Goal: Information Seeking & Learning: Check status

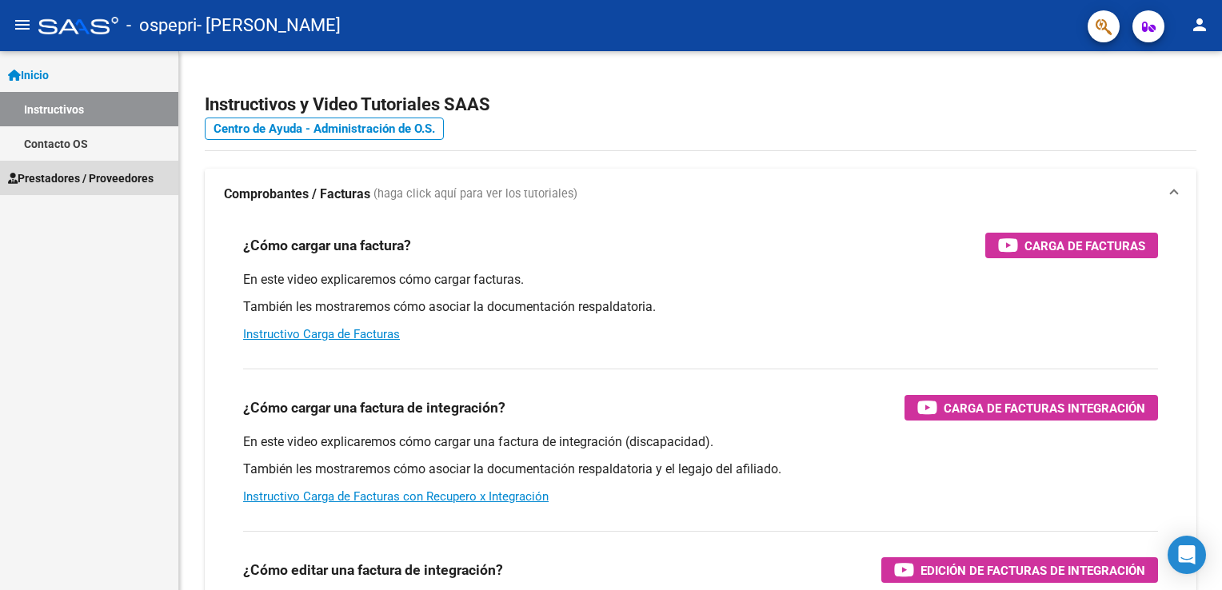
click at [94, 187] on link "Prestadores / Proveedores" at bounding box center [89, 178] width 178 height 34
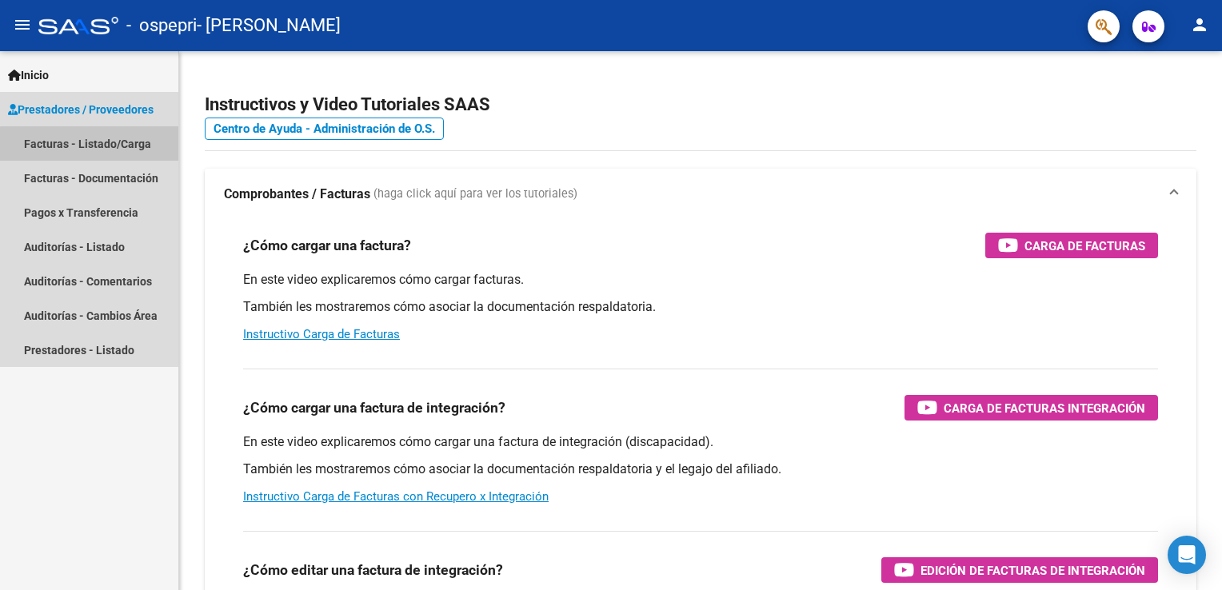
click at [104, 153] on link "Facturas - Listado/Carga" at bounding box center [89, 143] width 178 height 34
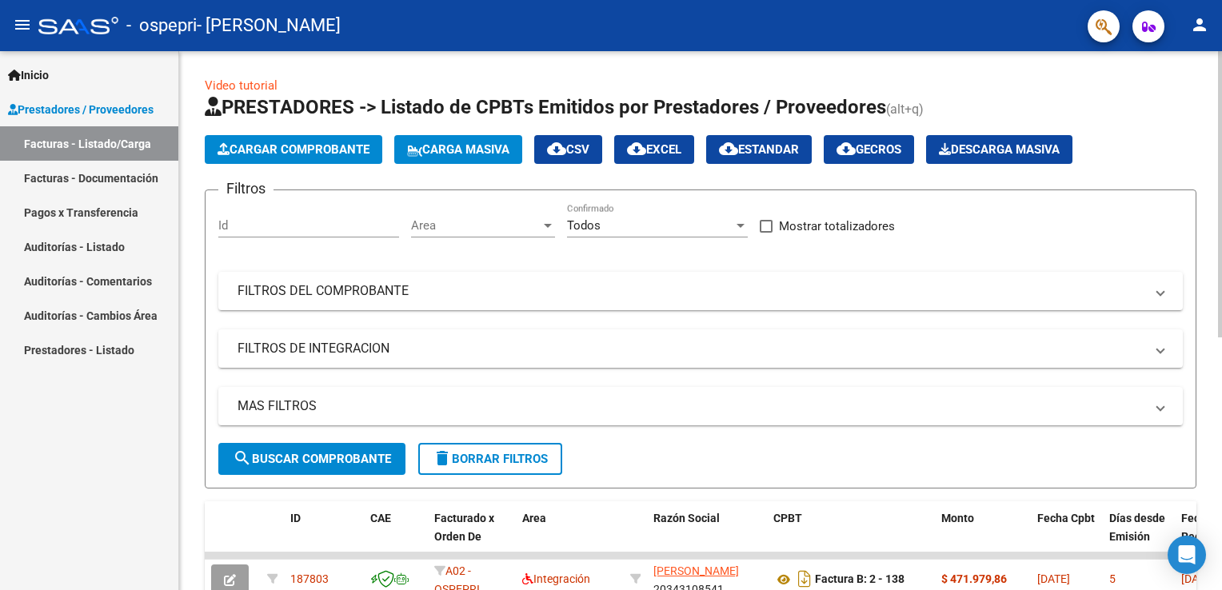
scroll to position [476, 0]
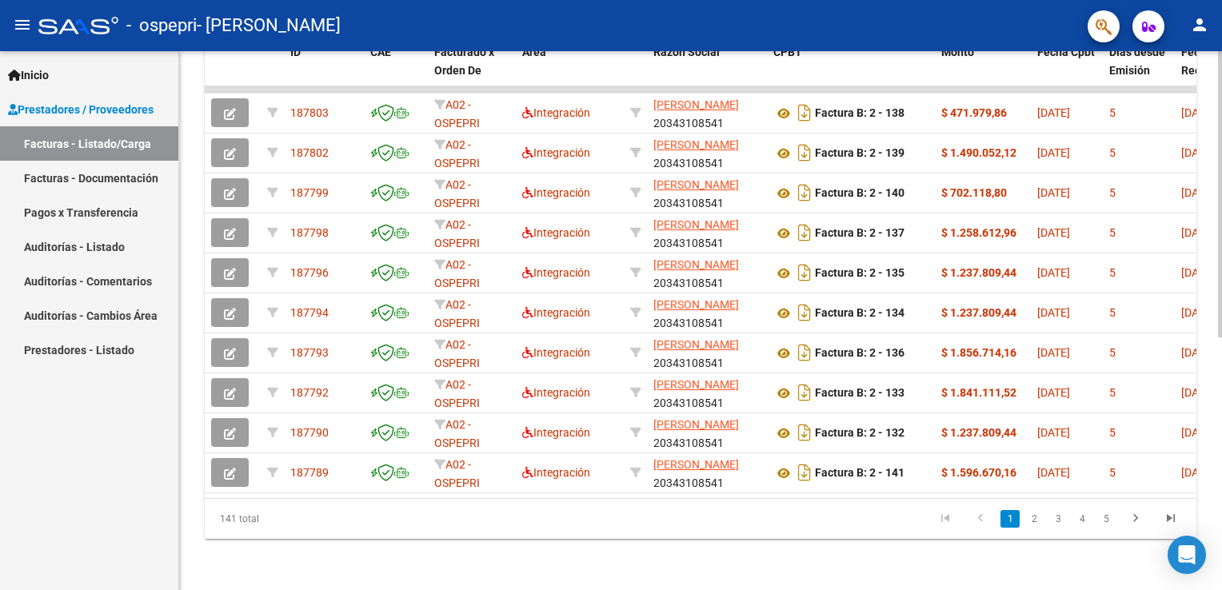
click at [1218, 559] on div at bounding box center [1220, 320] width 4 height 539
click at [1188, 483] on datatable-selection "187803 A02 - OSPEPRI Integración [PERSON_NAME] 20343108541 Factura B: 2 - 138 $…" at bounding box center [701, 489] width 992 height 14
click at [1186, 486] on datatable-body "187803 A02 - OSPEPRI Integración [PERSON_NAME] 20343108541 Factura B: 2 - 138 $…" at bounding box center [701, 292] width 992 height 412
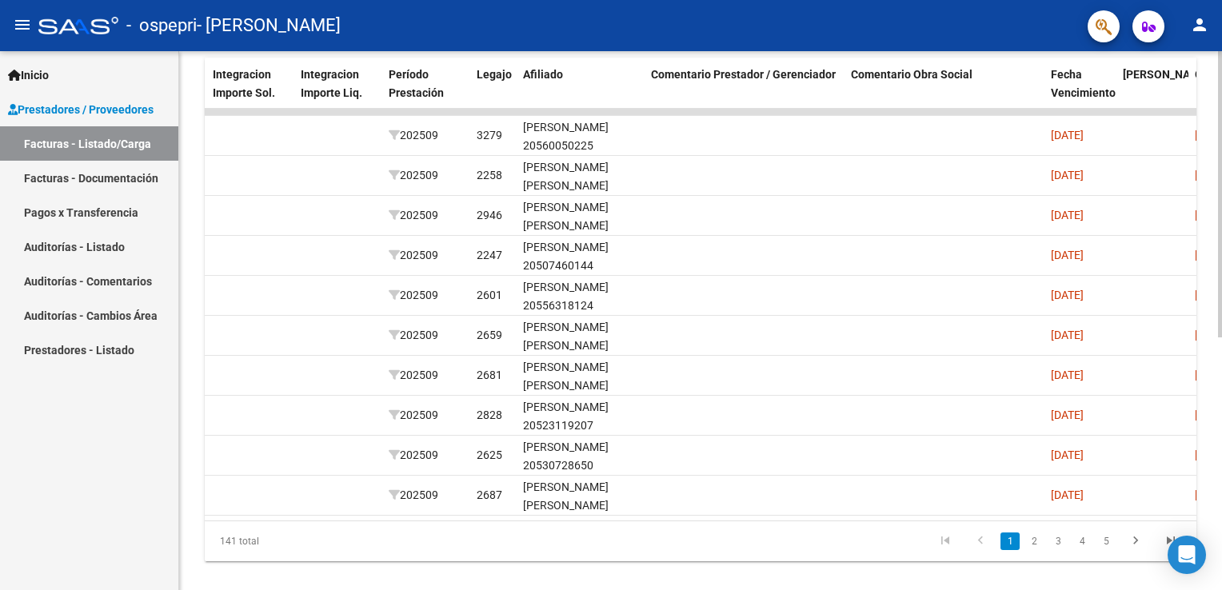
scroll to position [0, 1932]
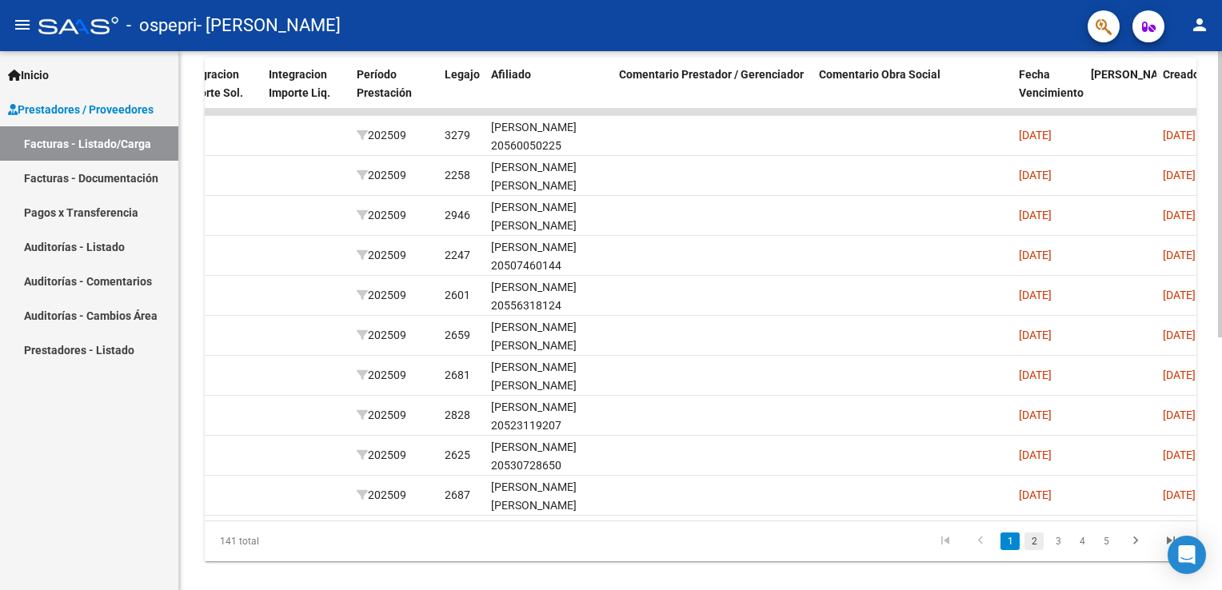
click at [1033, 550] on link "2" at bounding box center [1034, 542] width 19 height 18
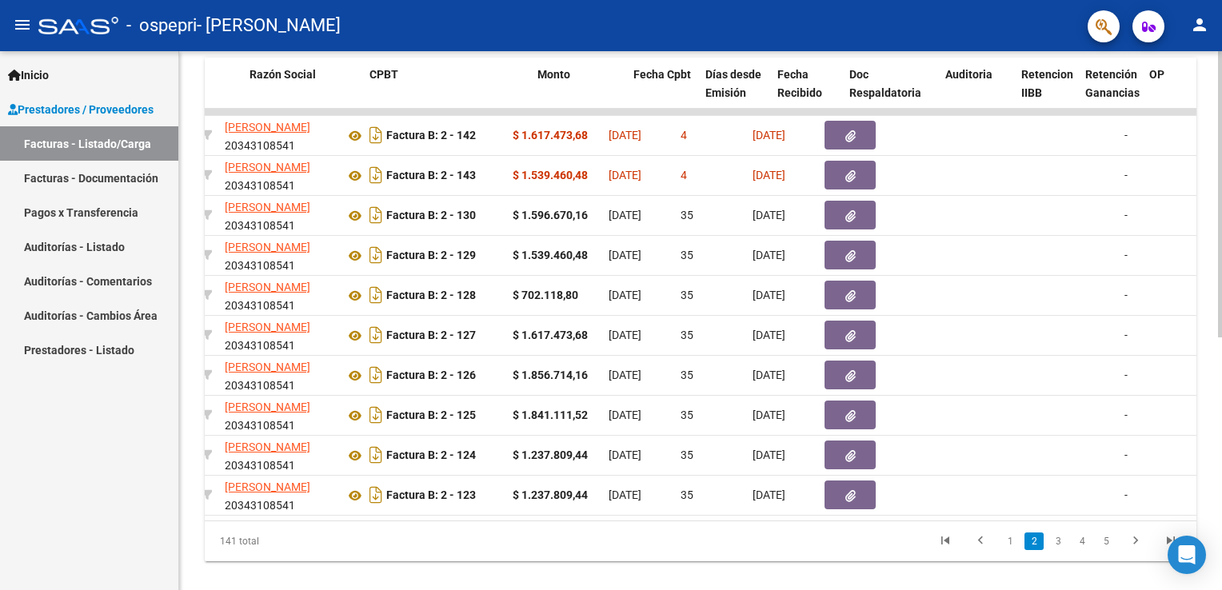
scroll to position [0, 397]
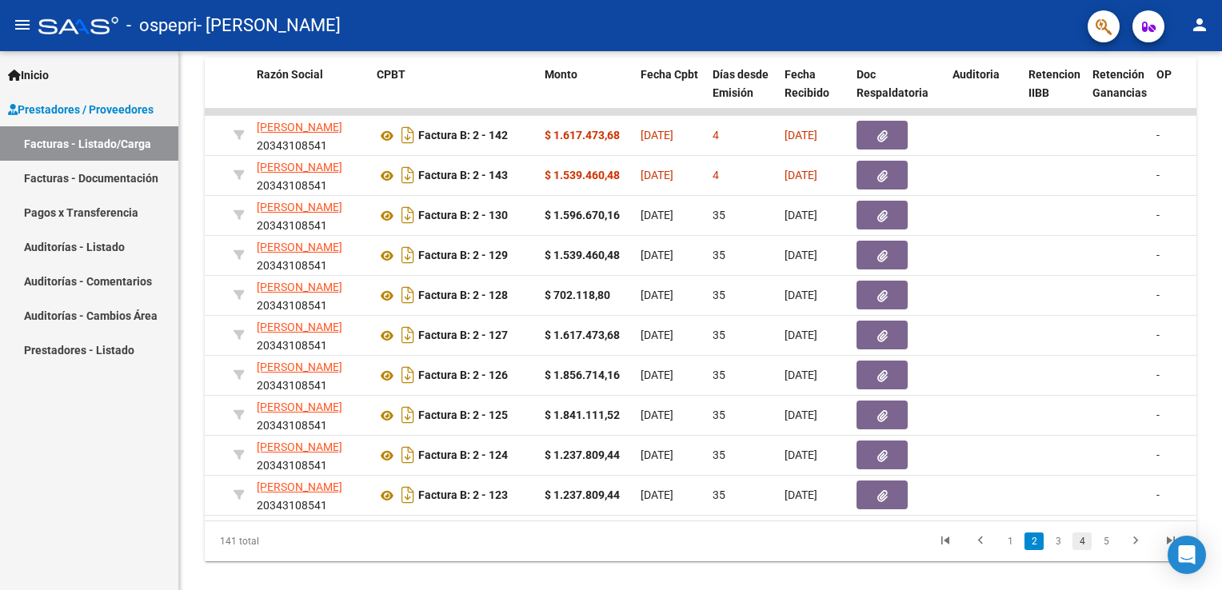
click at [1075, 548] on link "4" at bounding box center [1082, 542] width 19 height 18
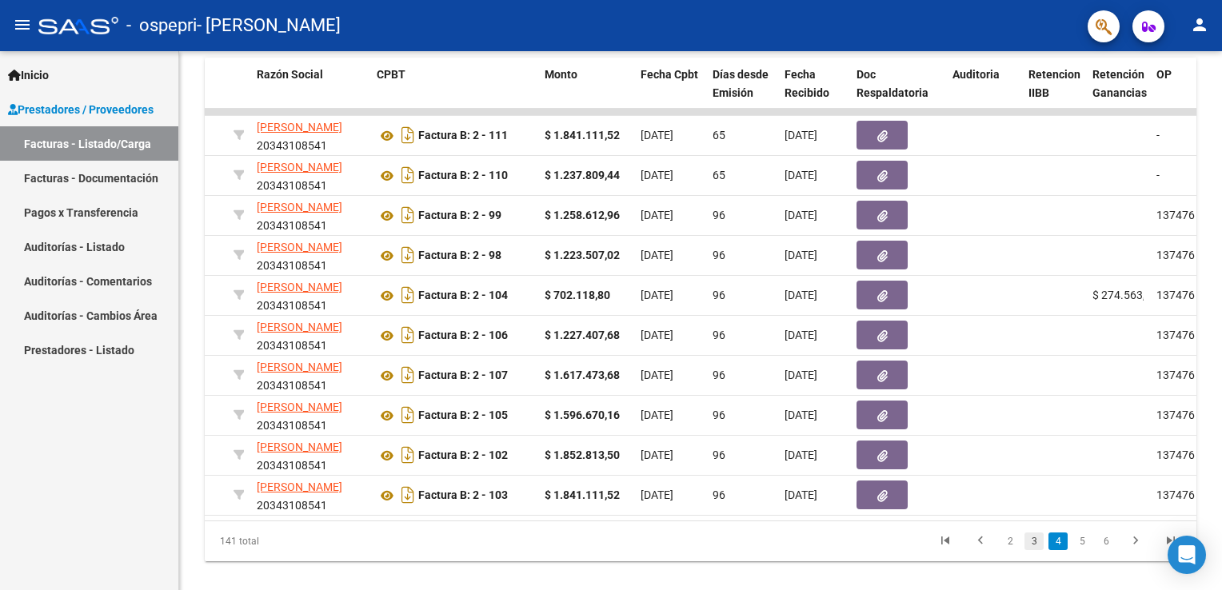
click at [1029, 545] on link "3" at bounding box center [1034, 542] width 19 height 18
click at [1009, 545] on link "1" at bounding box center [1010, 542] width 19 height 18
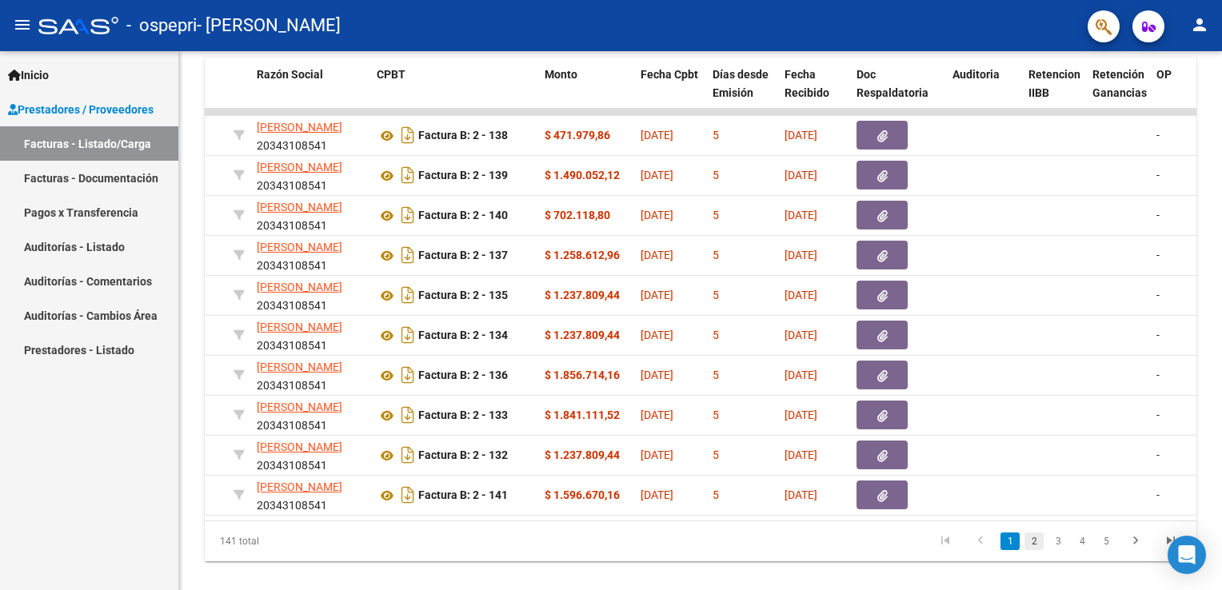
click at [1043, 550] on link "2" at bounding box center [1034, 542] width 19 height 18
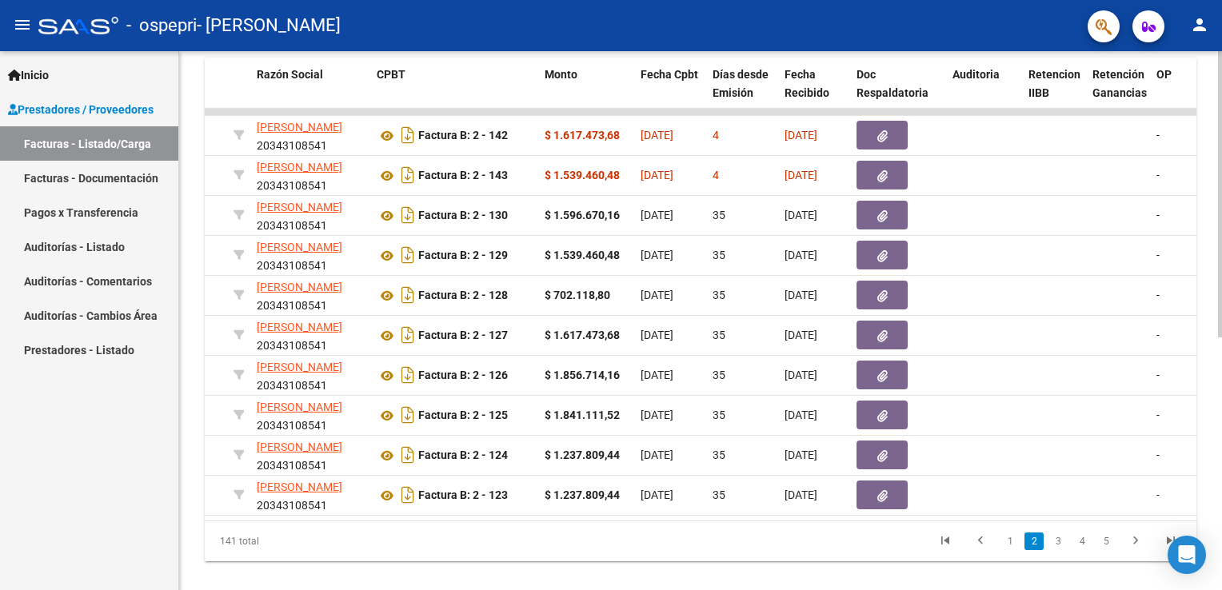
click at [1217, 62] on div "Video tutorial PRESTADORES -> Listado de CPBTs Emitidos por Prestadores / Prove…" at bounding box center [700, 109] width 1043 height 1005
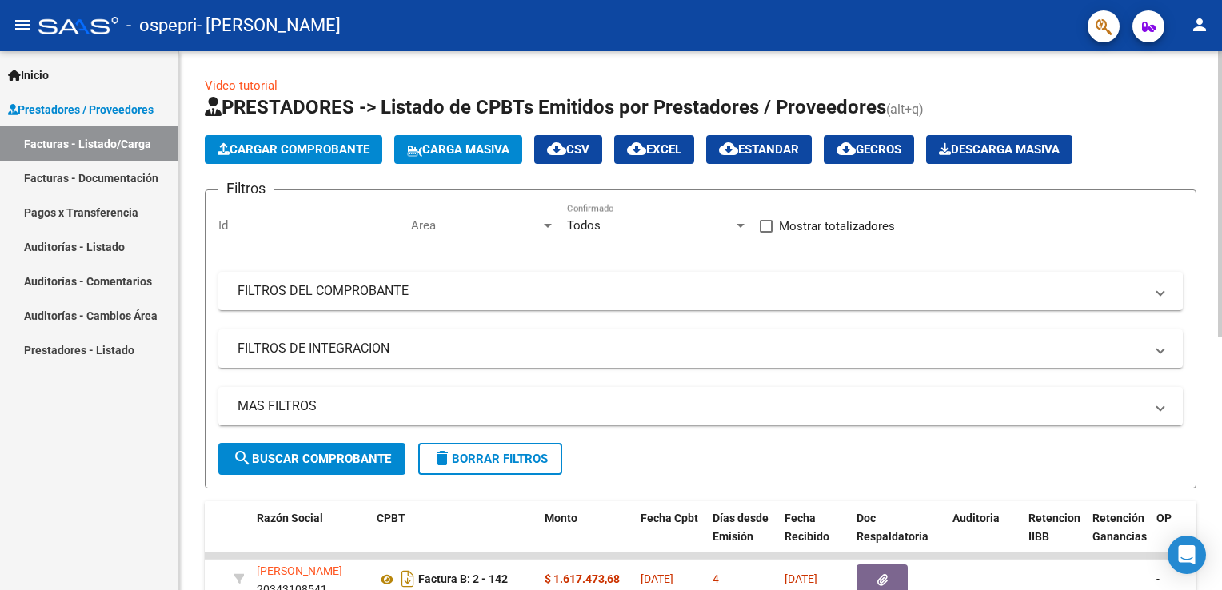
click at [1218, 63] on div at bounding box center [1220, 320] width 4 height 539
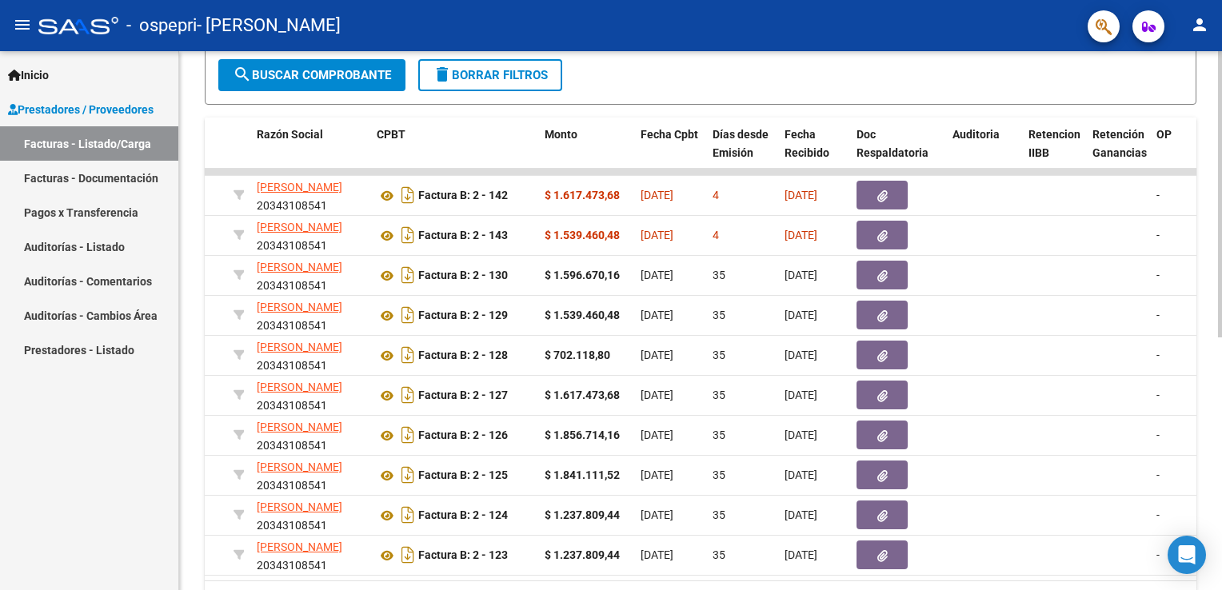
scroll to position [416, 0]
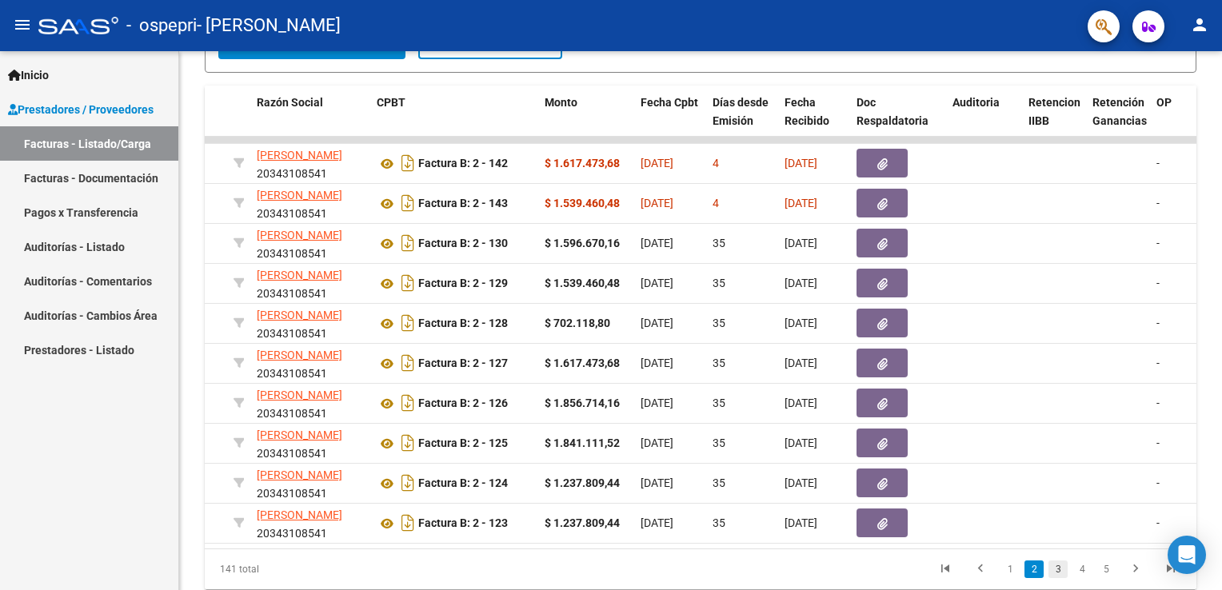
click at [1054, 578] on link "3" at bounding box center [1058, 570] width 19 height 18
click at [979, 572] on icon "go to previous page" at bounding box center [980, 570] width 21 height 19
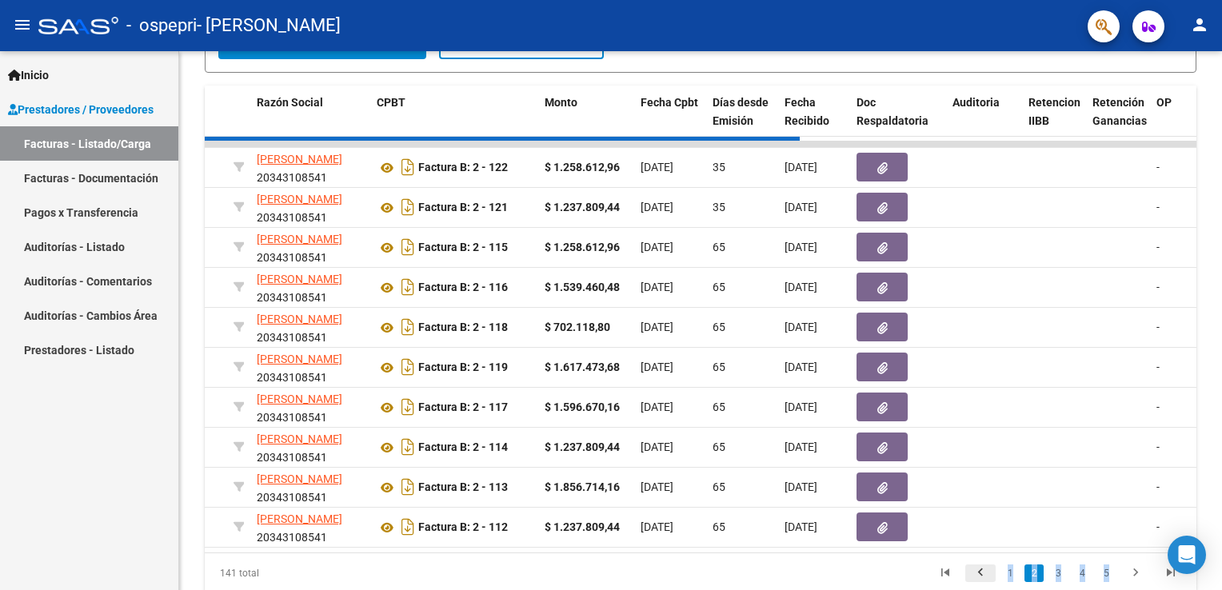
click at [979, 572] on div "141 total 1 2 3 4 5" at bounding box center [701, 573] width 992 height 40
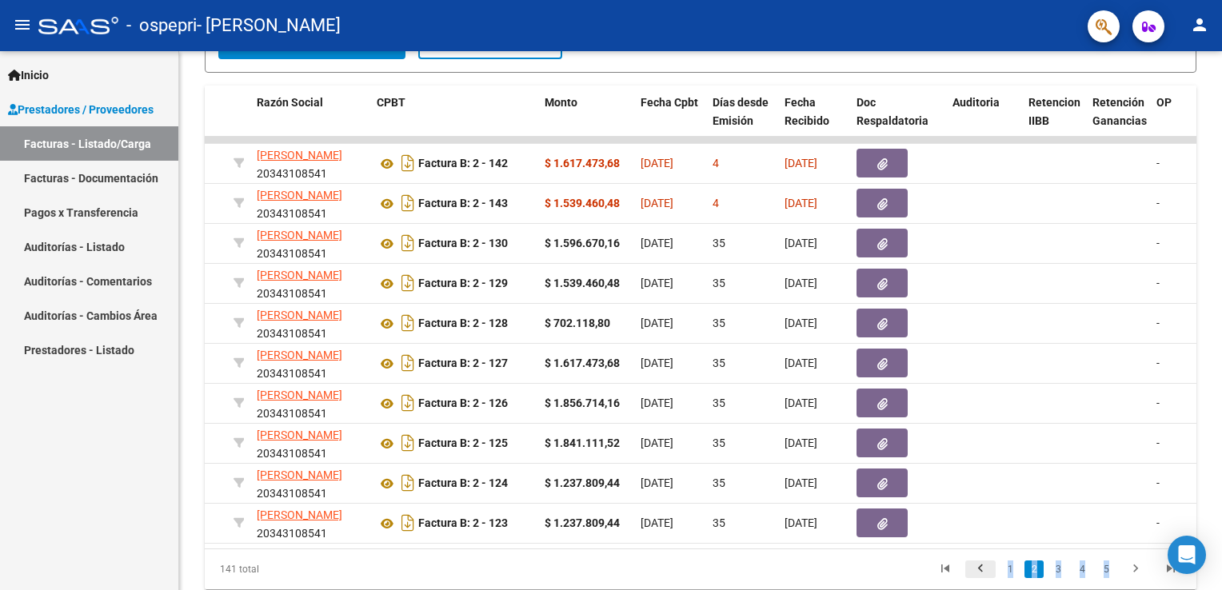
drag, startPoint x: 979, startPoint y: 572, endPoint x: 976, endPoint y: 580, distance: 8.6
click at [976, 580] on icon "go to previous page" at bounding box center [980, 570] width 21 height 19
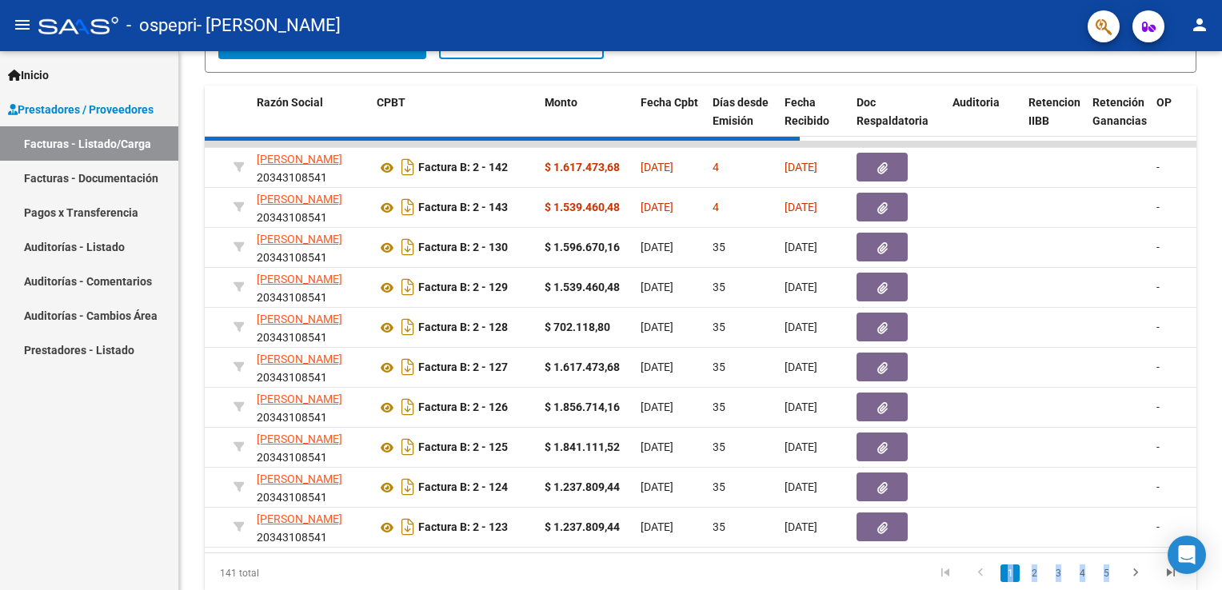
click at [976, 580] on div "141 total 1 2 3 4 5" at bounding box center [701, 573] width 992 height 40
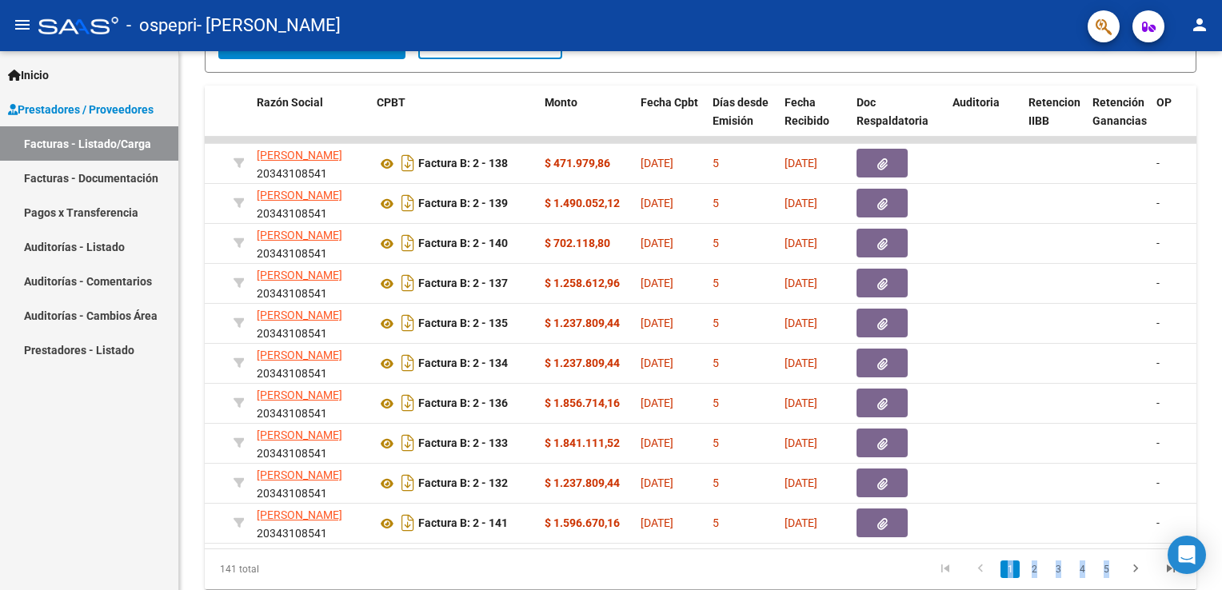
click at [980, 579] on icon "go to previous page" at bounding box center [980, 570] width 21 height 19
click at [951, 577] on icon "go to first page" at bounding box center [945, 570] width 21 height 19
click at [1035, 578] on link "2" at bounding box center [1034, 570] width 19 height 18
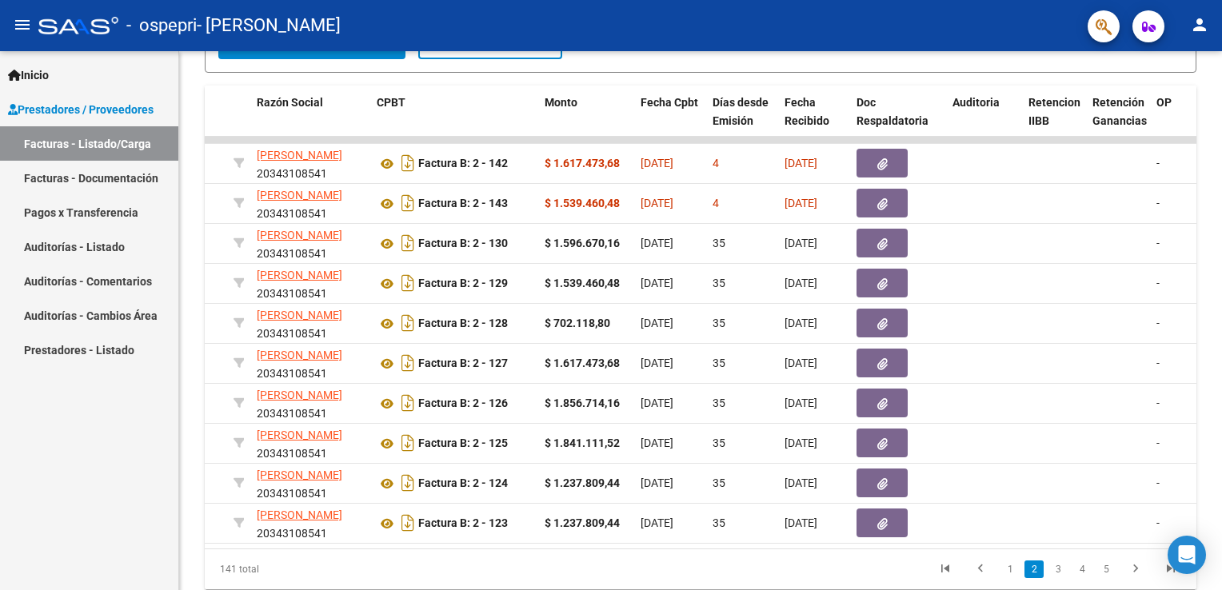
click at [752, 581] on datatable-pager "1 2 3 4 5" at bounding box center [799, 569] width 780 height 27
click at [1057, 577] on link "3" at bounding box center [1058, 570] width 19 height 18
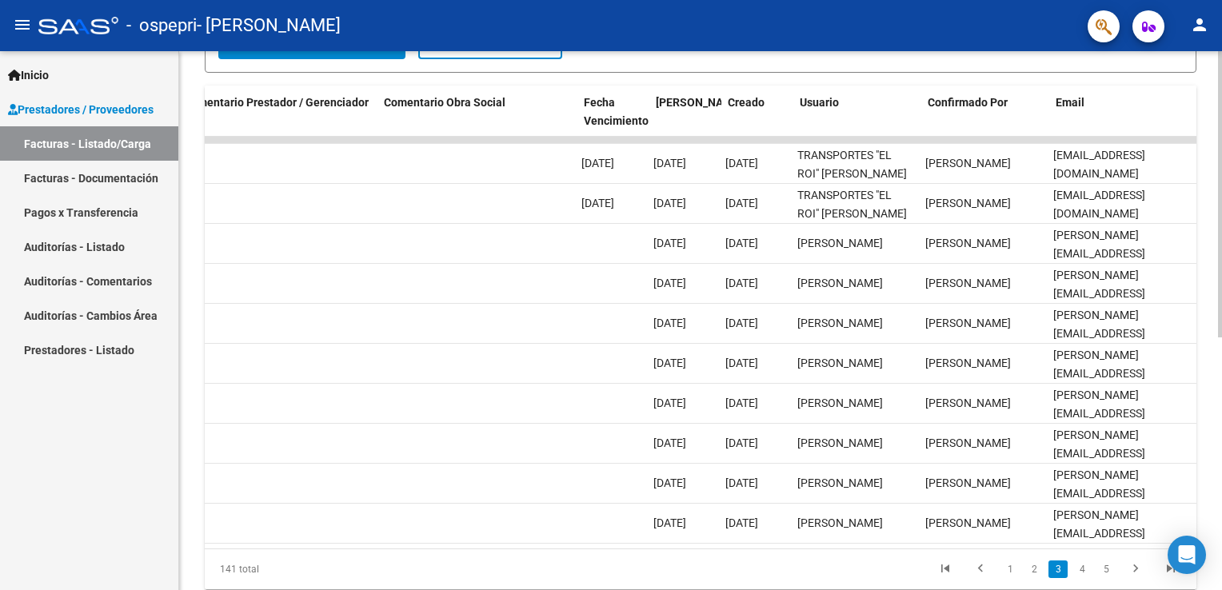
scroll to position [0, 2380]
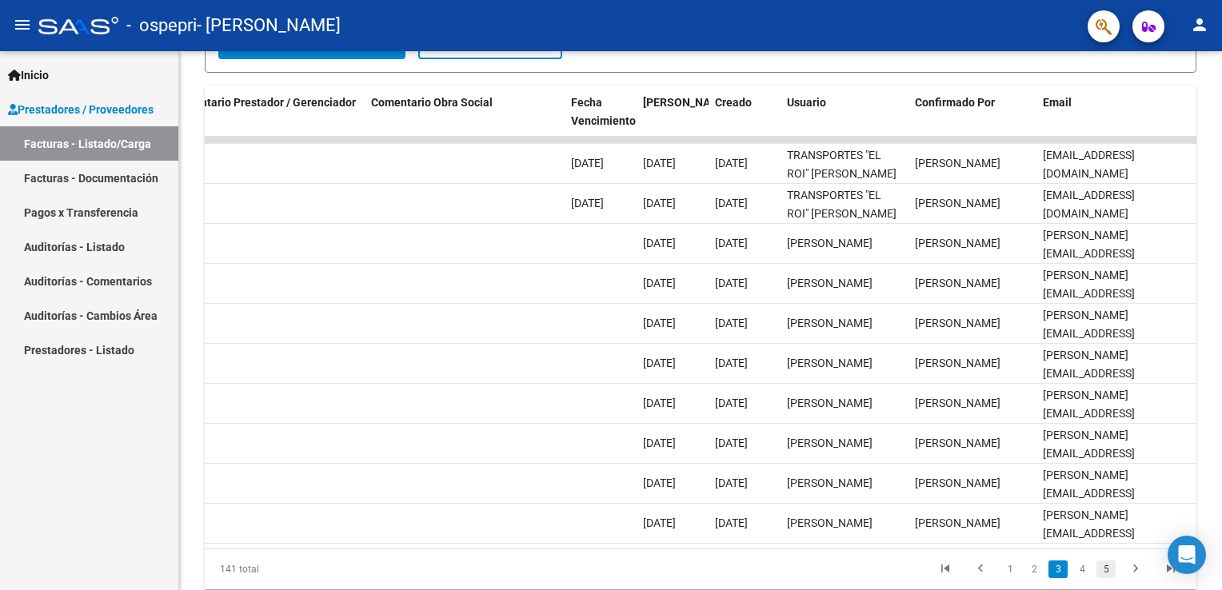
click at [1107, 578] on link "5" at bounding box center [1106, 570] width 19 height 18
click at [1017, 578] on link "3" at bounding box center [1010, 570] width 19 height 18
click at [1030, 578] on link "2" at bounding box center [1034, 570] width 19 height 18
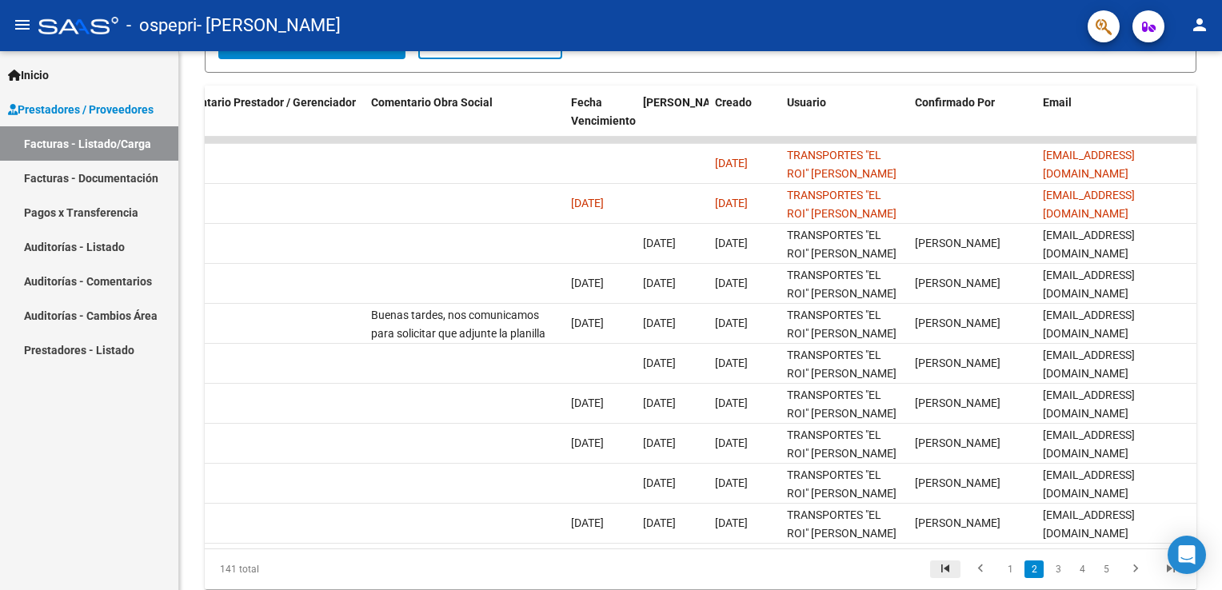
click at [942, 581] on icon "go to first page" at bounding box center [945, 570] width 21 height 19
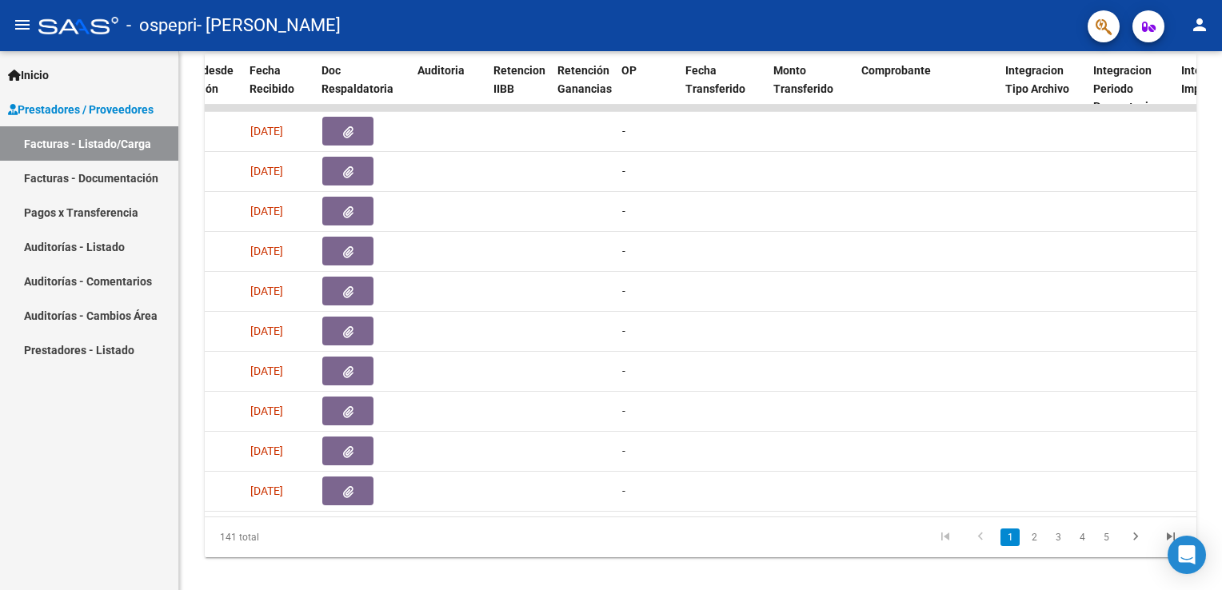
scroll to position [0, 0]
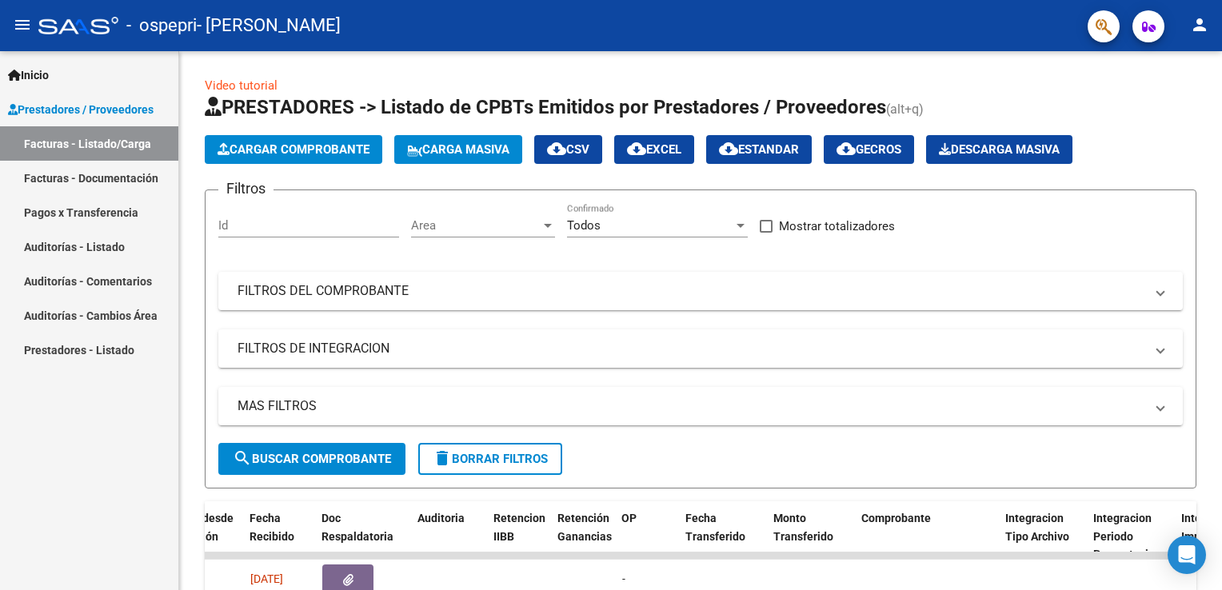
click at [1219, 278] on div at bounding box center [1220, 320] width 4 height 539
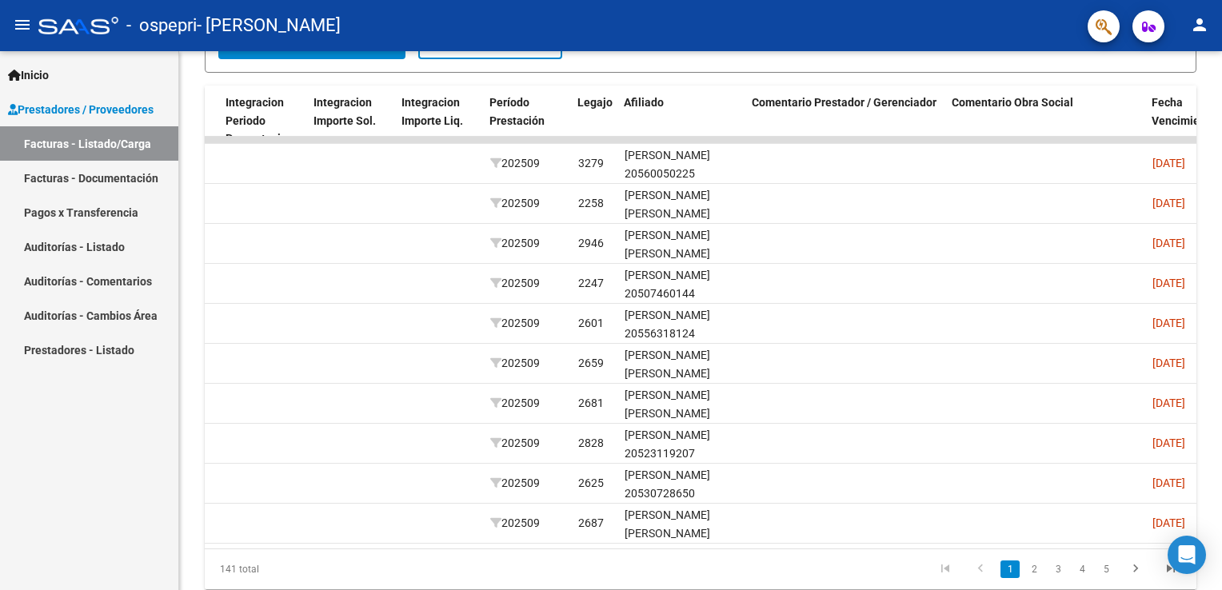
scroll to position [0, 2380]
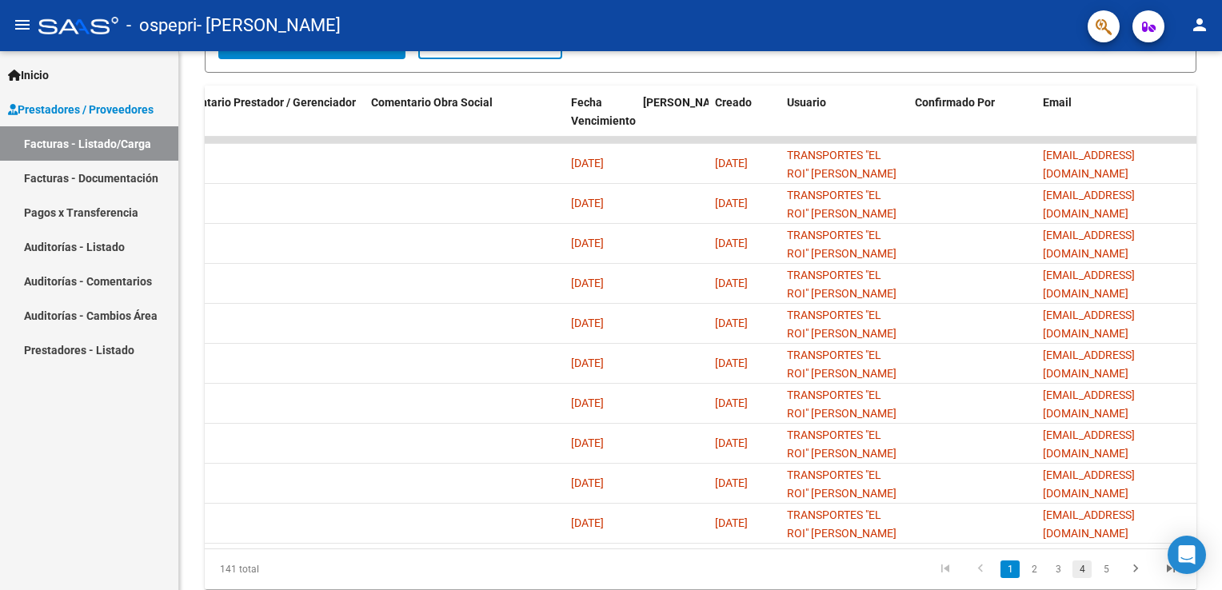
click at [1079, 574] on link "4" at bounding box center [1082, 570] width 19 height 18
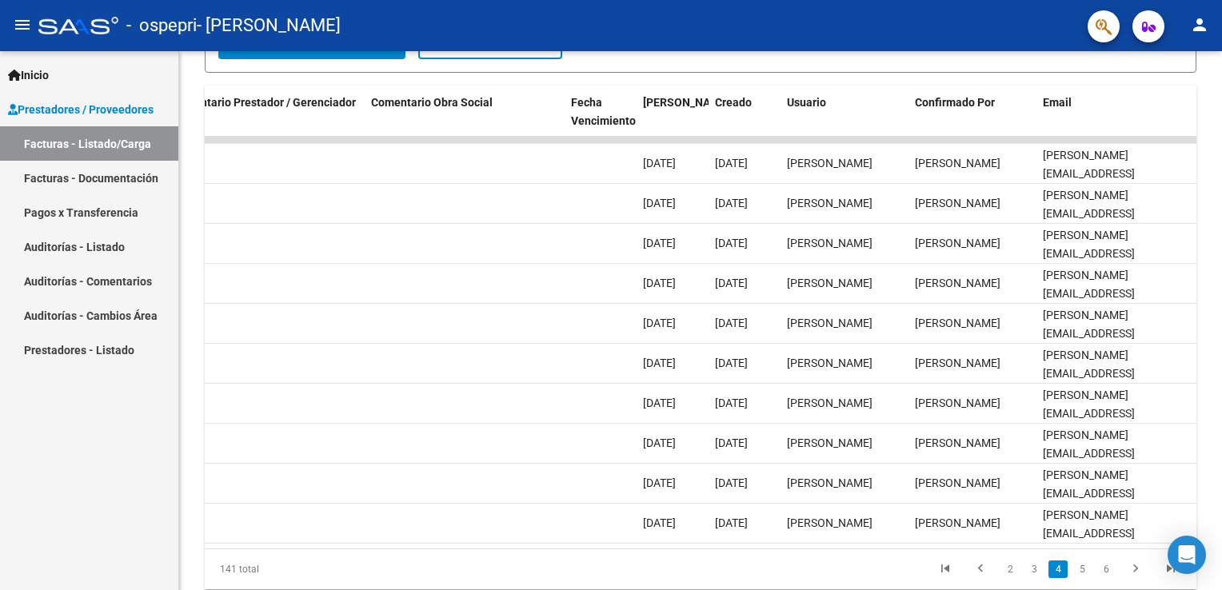
click at [1027, 578] on link "3" at bounding box center [1034, 570] width 19 height 18
click at [1033, 578] on link "2" at bounding box center [1034, 570] width 19 height 18
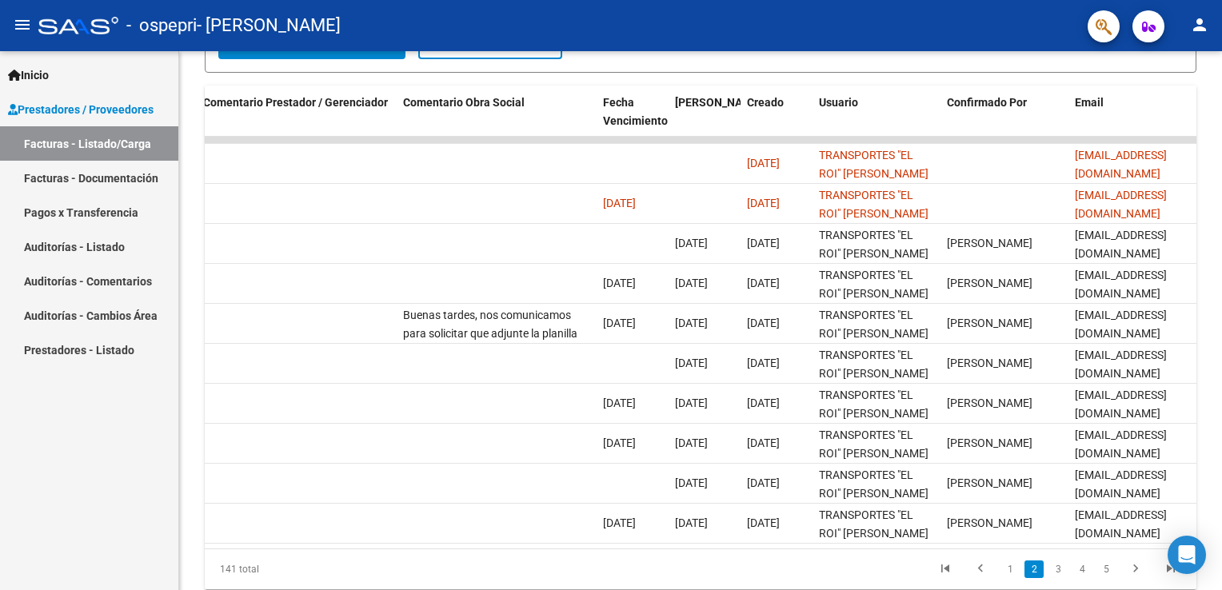
scroll to position [0, 2316]
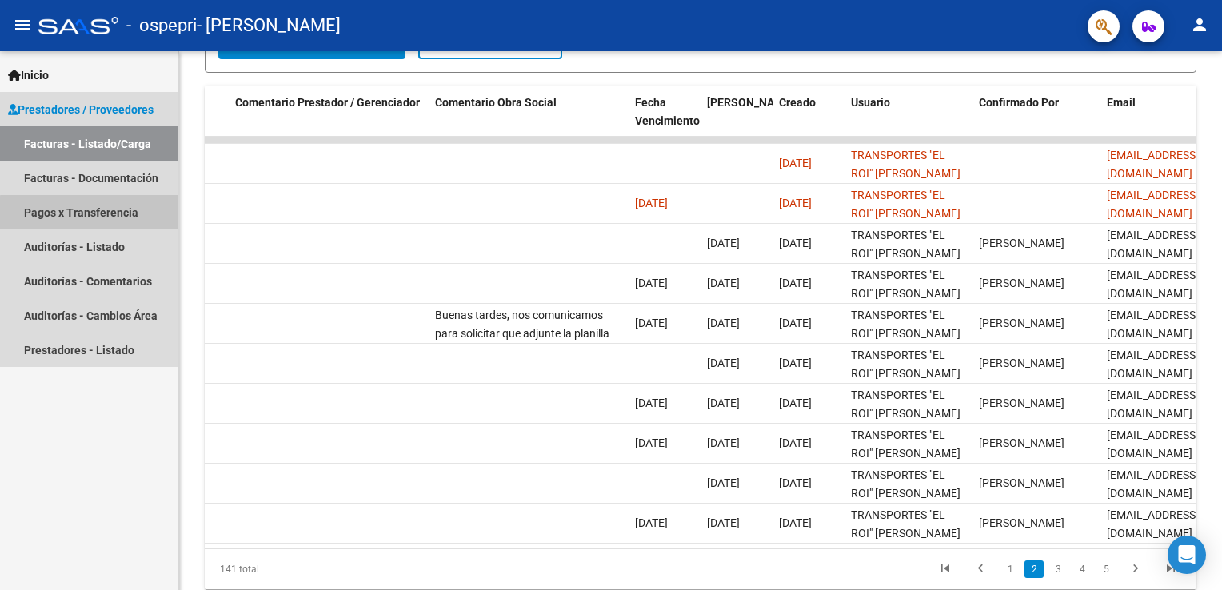
click at [91, 217] on link "Pagos x Transferencia" at bounding box center [89, 212] width 178 height 34
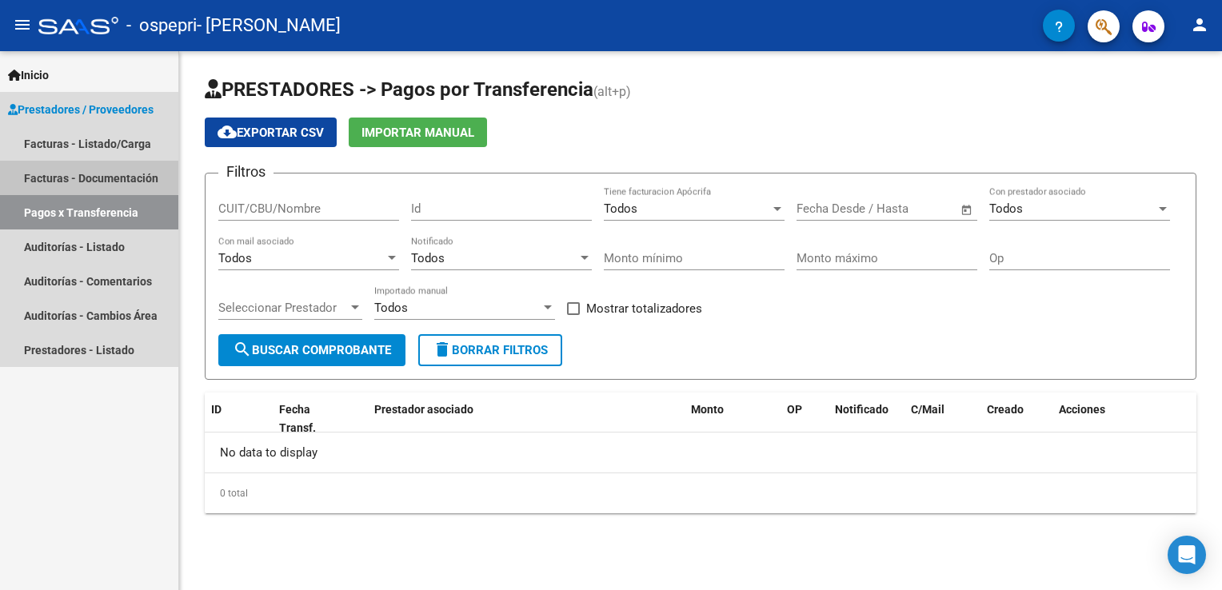
click at [74, 176] on link "Facturas - Documentación" at bounding box center [89, 178] width 178 height 34
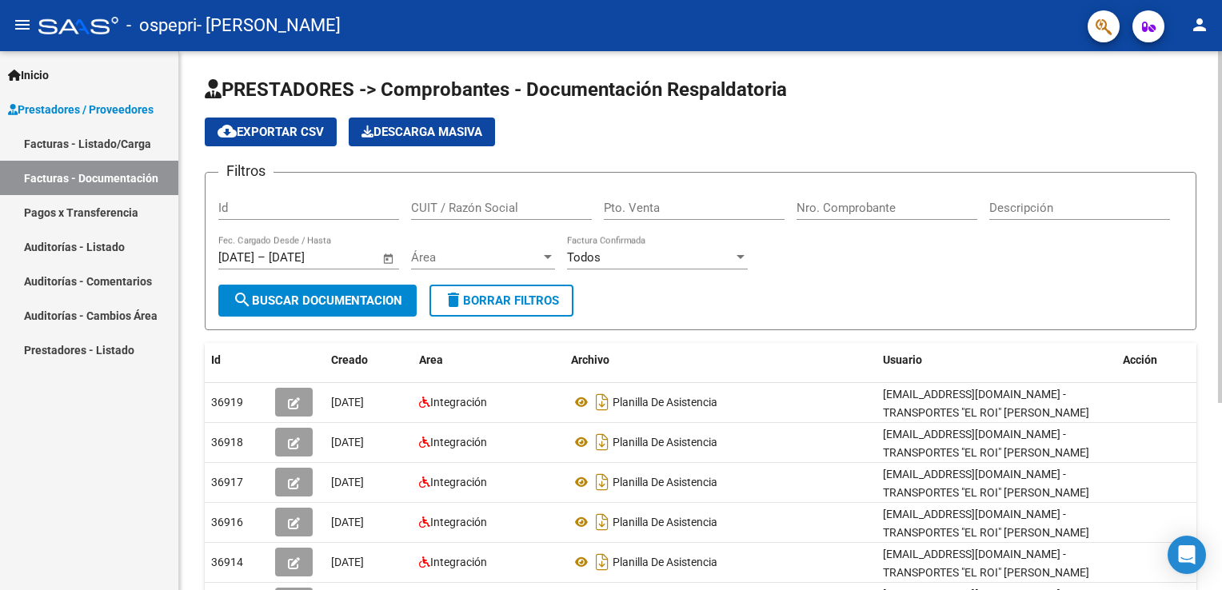
scroll to position [286, 0]
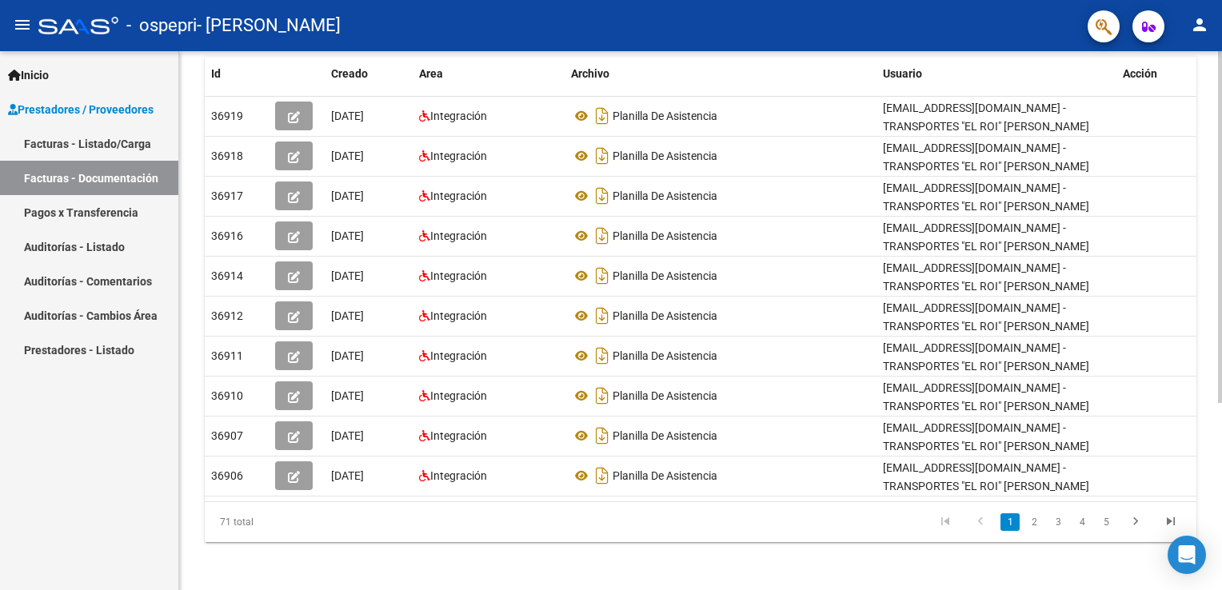
click at [1221, 570] on html "menu - ospepri - [PERSON_NAME] person Inicio Instructivos Contacto OS Prestador…" at bounding box center [611, 295] width 1222 height 590
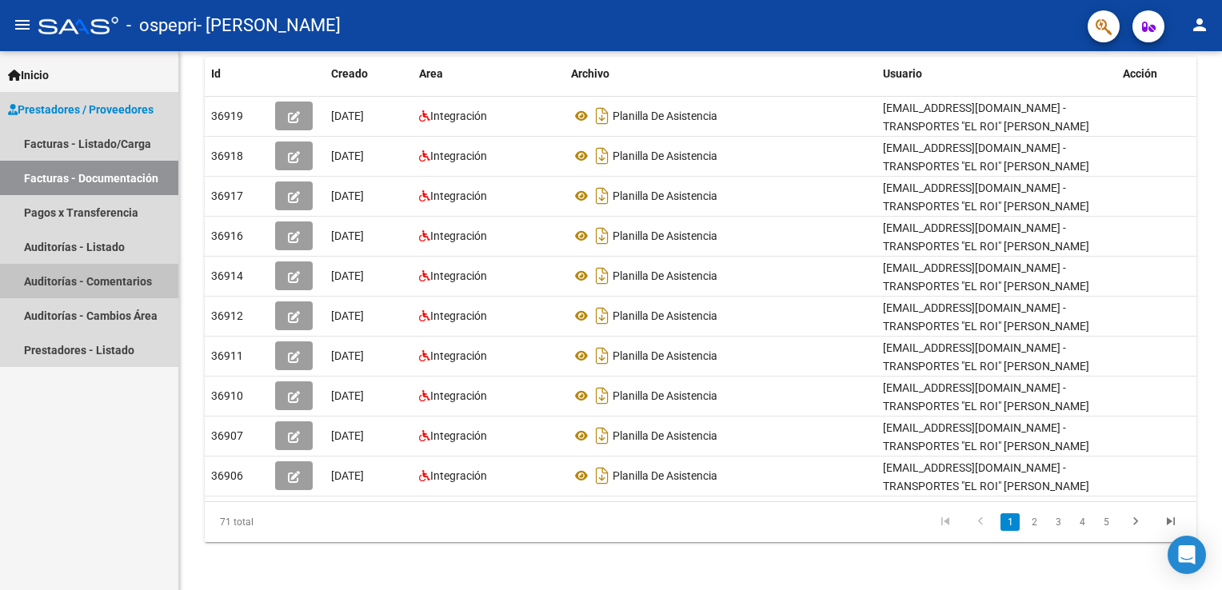
click at [104, 274] on link "Auditorías - Comentarios" at bounding box center [89, 281] width 178 height 34
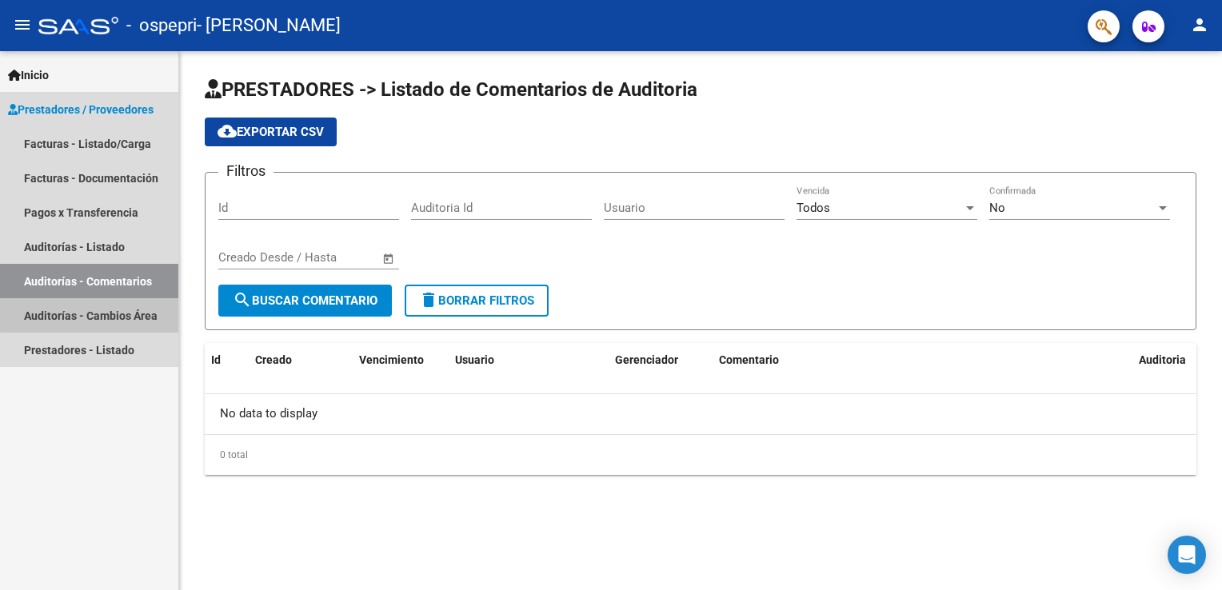
click at [93, 310] on link "Auditorías - Cambios Área" at bounding box center [89, 315] width 178 height 34
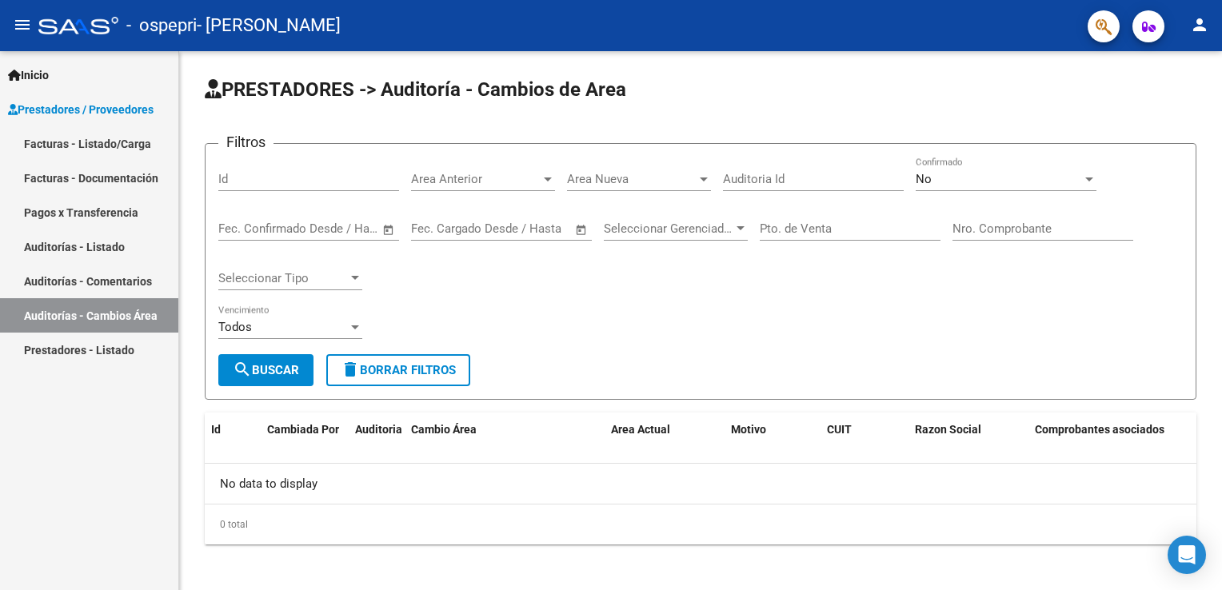
click at [89, 354] on link "Prestadores - Listado" at bounding box center [89, 350] width 178 height 34
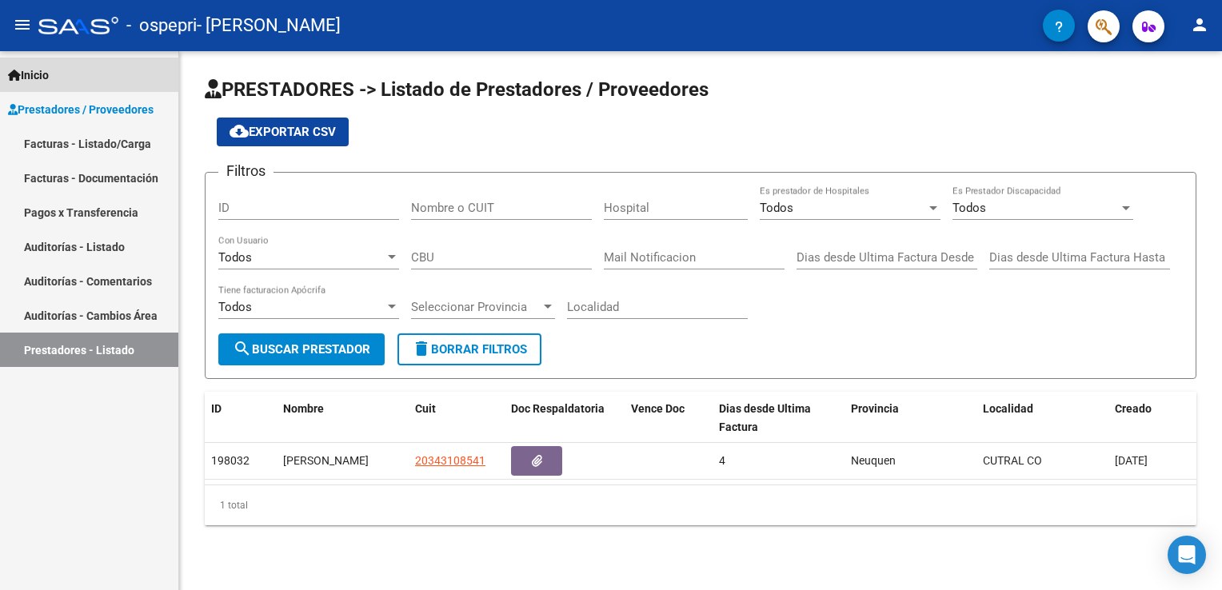
click at [18, 62] on link "Inicio" at bounding box center [89, 75] width 178 height 34
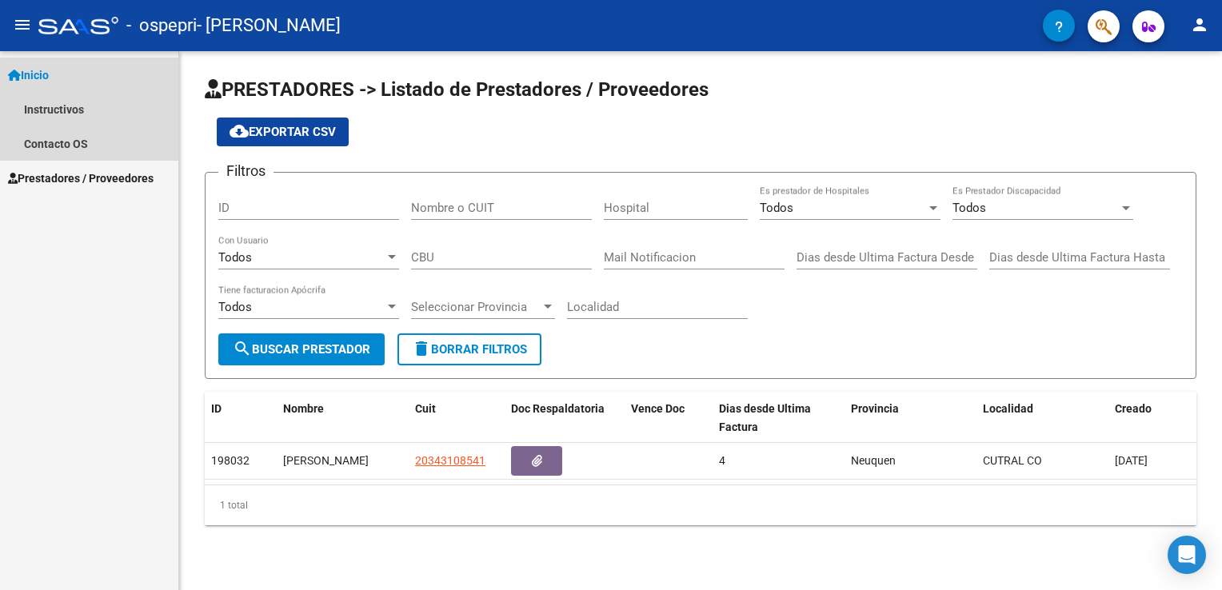
click at [18, 62] on link "Inicio" at bounding box center [89, 75] width 178 height 34
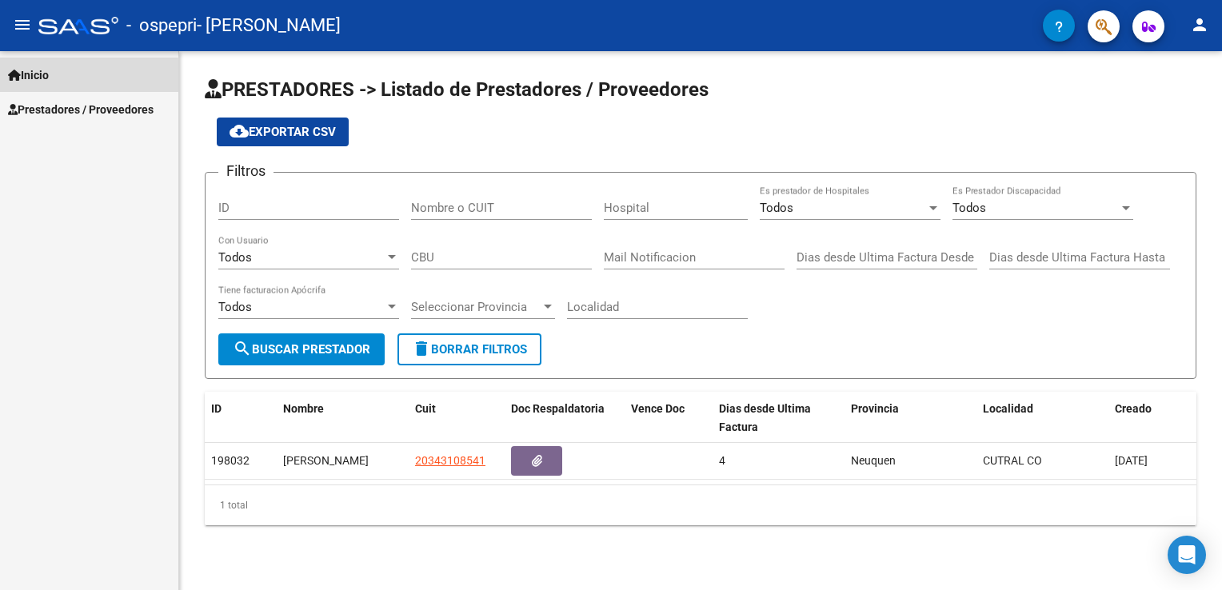
click at [14, 76] on icon at bounding box center [14, 75] width 13 height 11
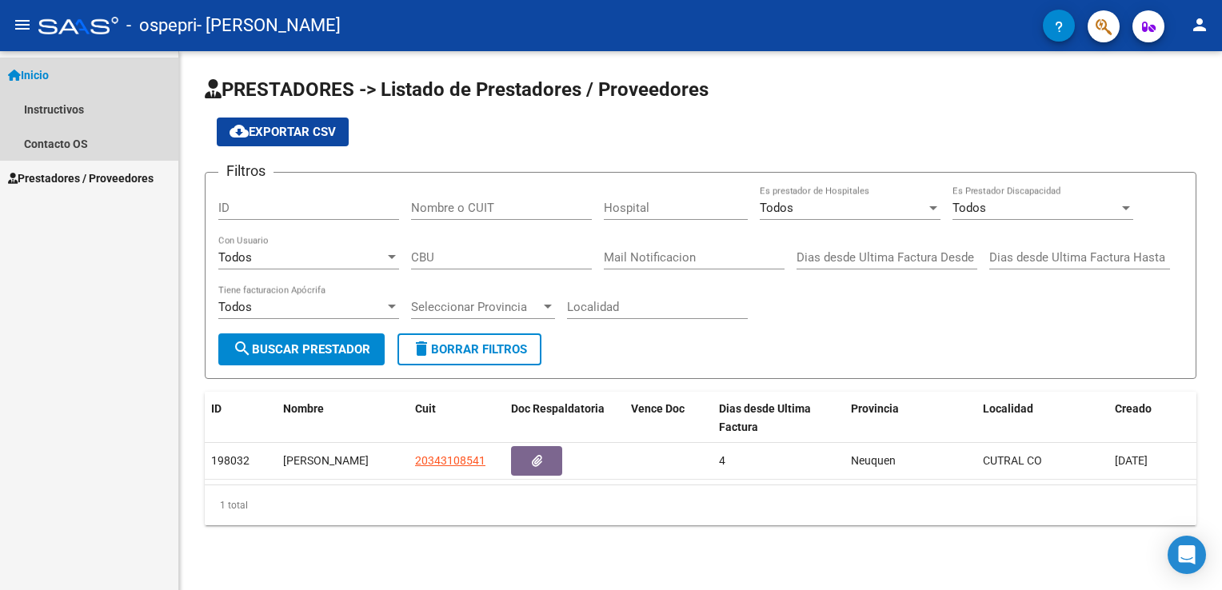
click at [14, 76] on icon at bounding box center [14, 75] width 13 height 11
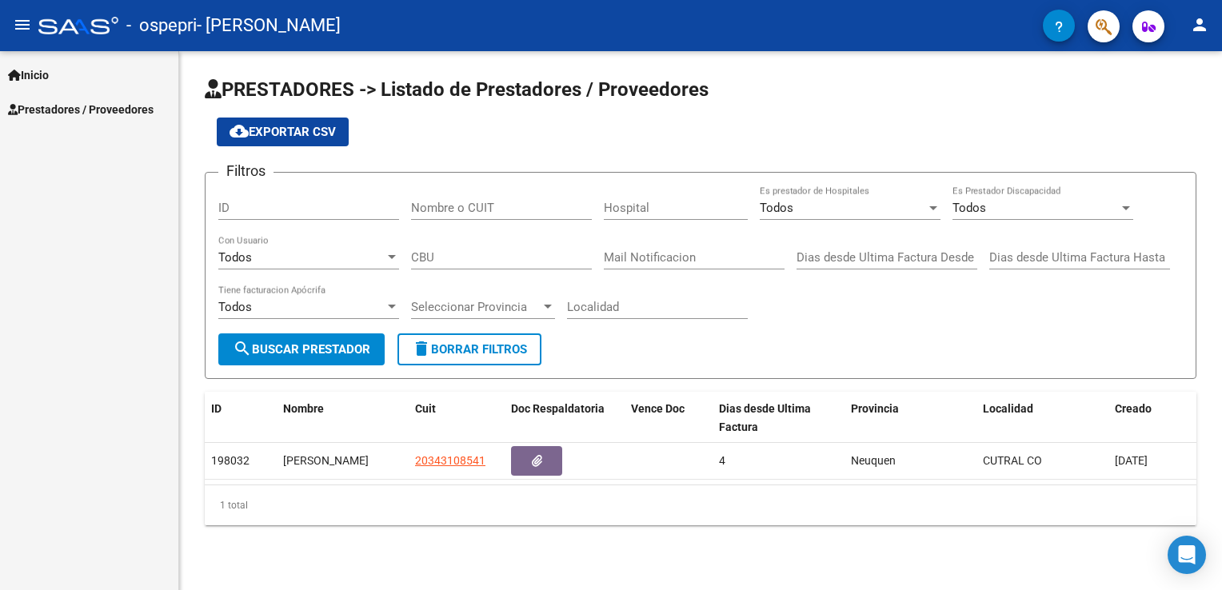
click at [23, 21] on mat-icon "menu" at bounding box center [22, 24] width 19 height 19
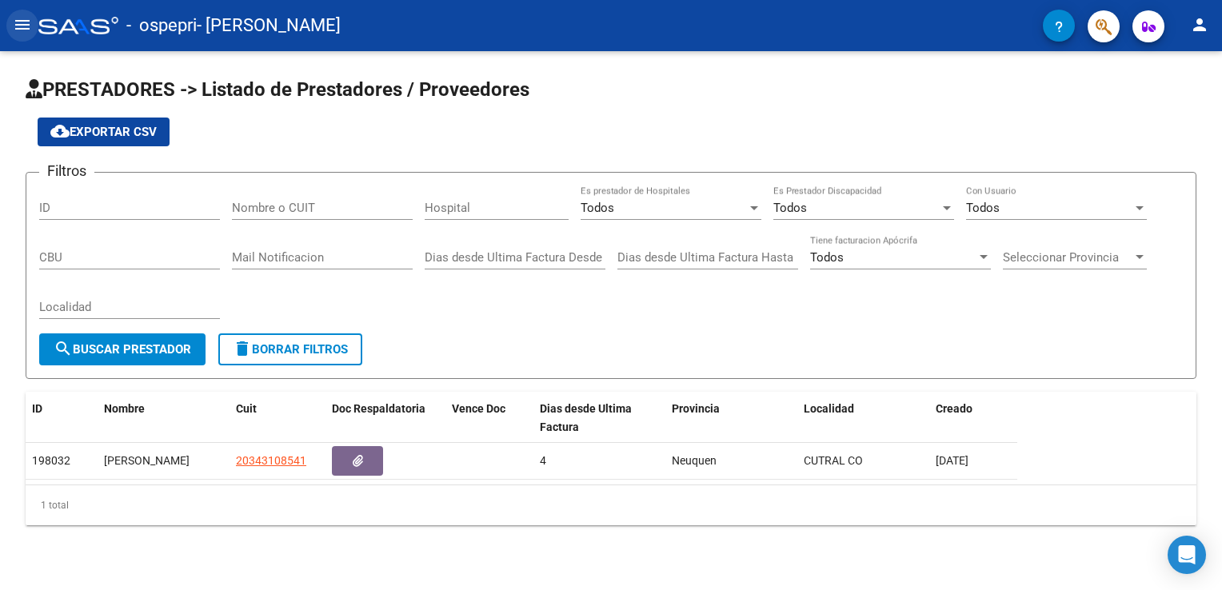
click at [23, 21] on mat-icon "menu" at bounding box center [22, 24] width 19 height 19
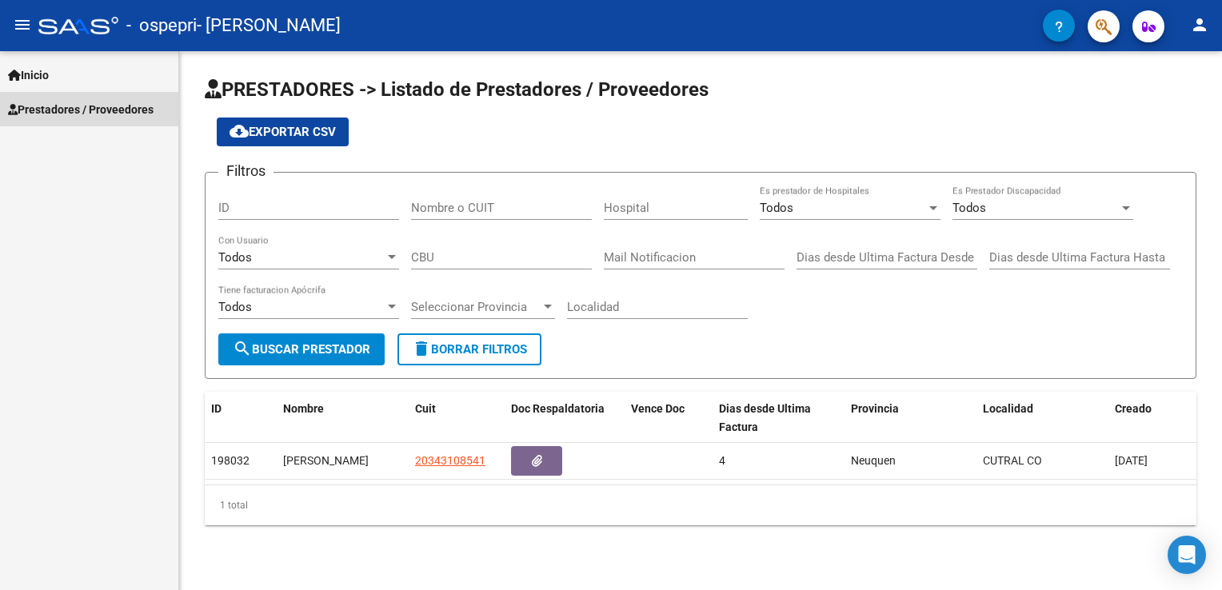
click at [53, 108] on span "Prestadores / Proveedores" at bounding box center [81, 110] width 146 height 18
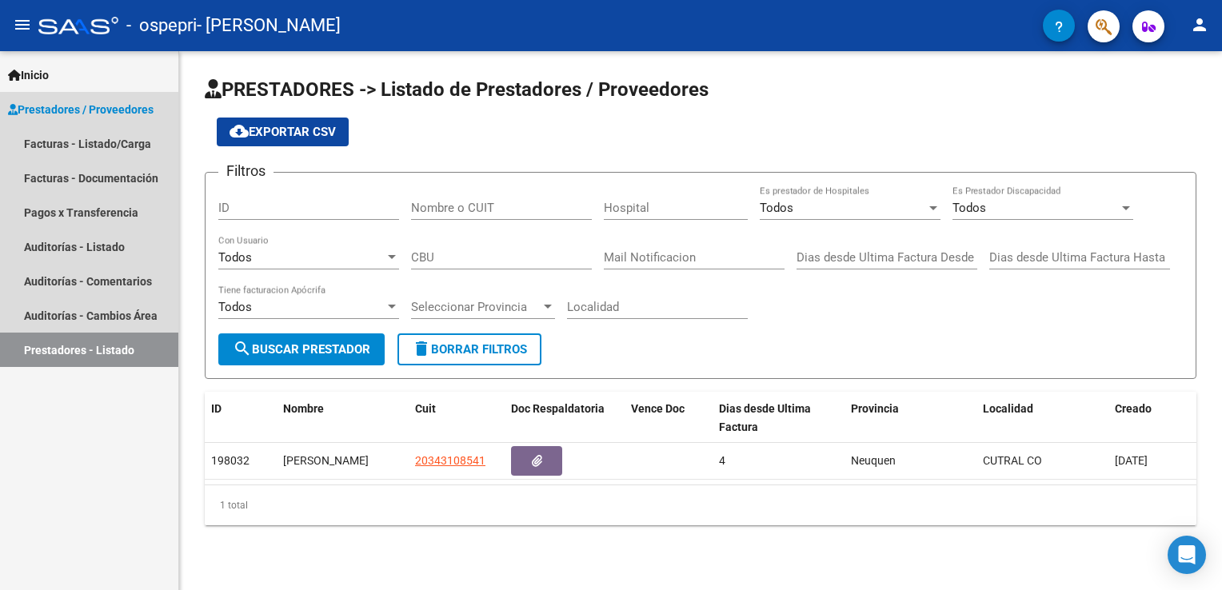
click at [64, 108] on span "Prestadores / Proveedores" at bounding box center [81, 110] width 146 height 18
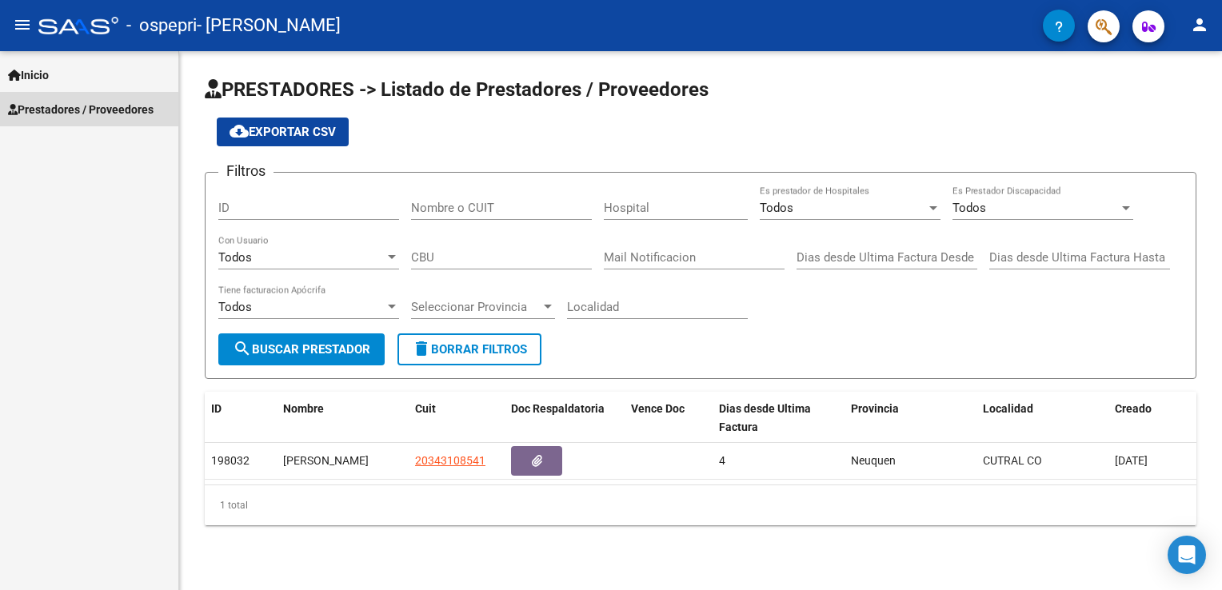
click at [64, 108] on span "Prestadores / Proveedores" at bounding box center [81, 110] width 146 height 18
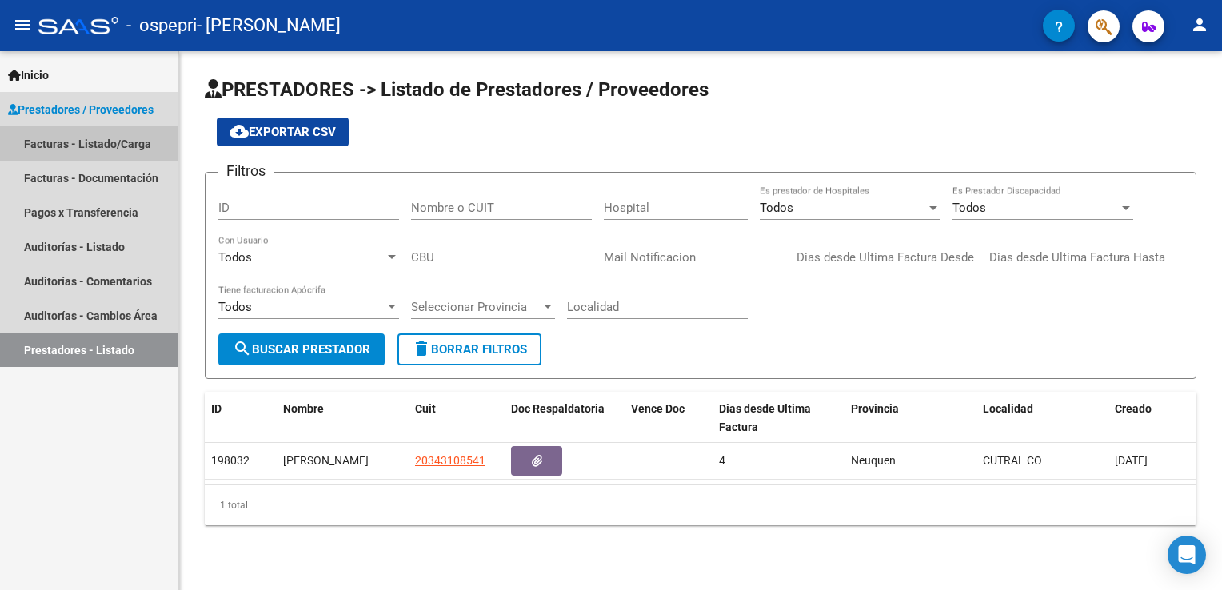
click at [68, 150] on link "Facturas - Listado/Carga" at bounding box center [89, 143] width 178 height 34
